Goal: Task Accomplishment & Management: Use online tool/utility

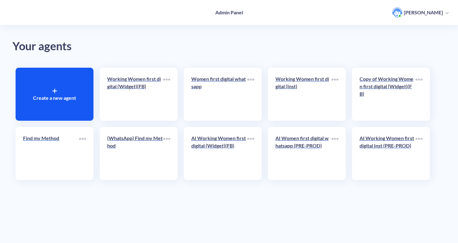
click at [49, 145] on div "Find my Method" at bounding box center [51, 140] width 56 height 12
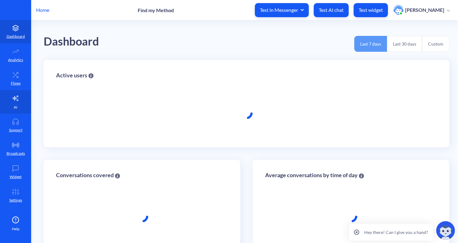
click at [15, 101] on icon at bounding box center [15, 97] width 7 height 7
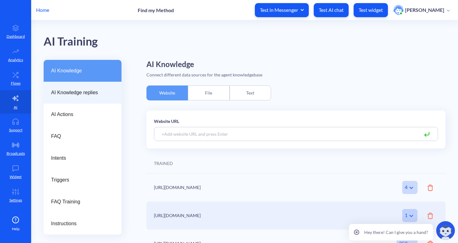
click at [81, 94] on span "AI Knowledge replies" at bounding box center [80, 92] width 58 height 7
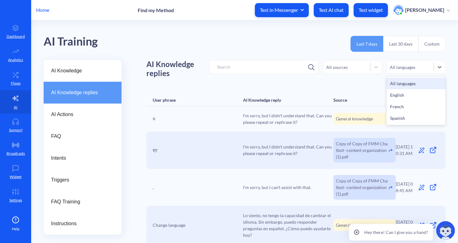
click at [415, 68] on div "All languages" at bounding box center [410, 67] width 47 height 9
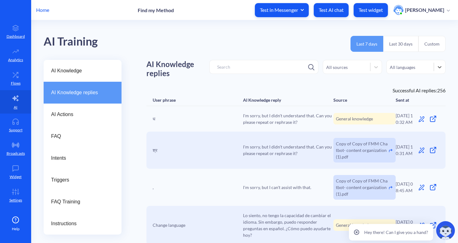
click at [415, 68] on div "All languages" at bounding box center [410, 67] width 47 height 9
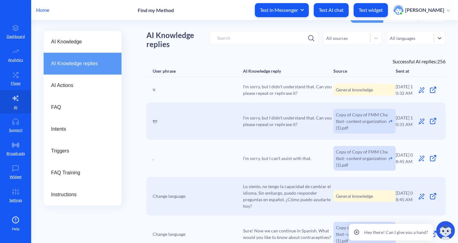
scroll to position [32, 0]
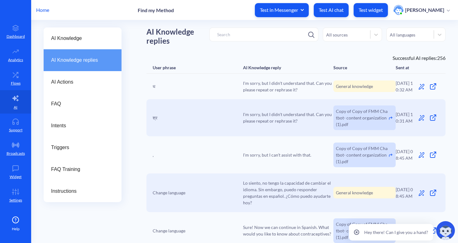
click at [422, 119] on icon at bounding box center [421, 118] width 6 height 6
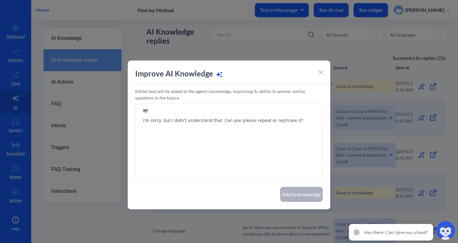
click at [243, 117] on input "श्र‌" at bounding box center [229, 110] width 188 height 14
click at [318, 71] on icon at bounding box center [320, 72] width 4 height 4
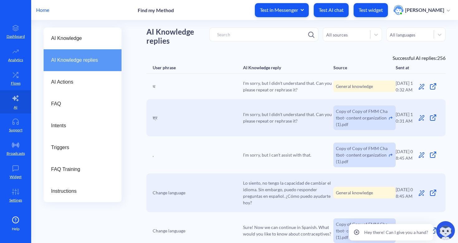
click at [422, 89] on icon at bounding box center [421, 86] width 6 height 6
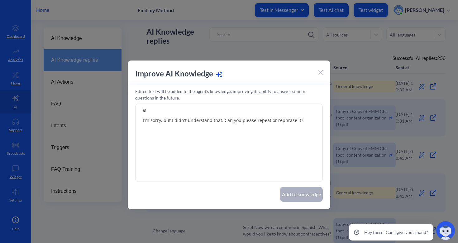
click at [281, 137] on textarea "I'm sorry, but I didn't understand that. Can you please repeat or rephrase it?" at bounding box center [229, 143] width 188 height 78
click at [321, 74] on icon at bounding box center [320, 72] width 4 height 4
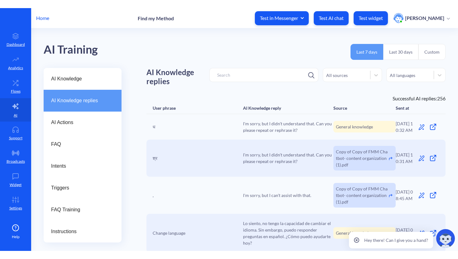
scroll to position [4, 0]
